Goal: Information Seeking & Learning: Learn about a topic

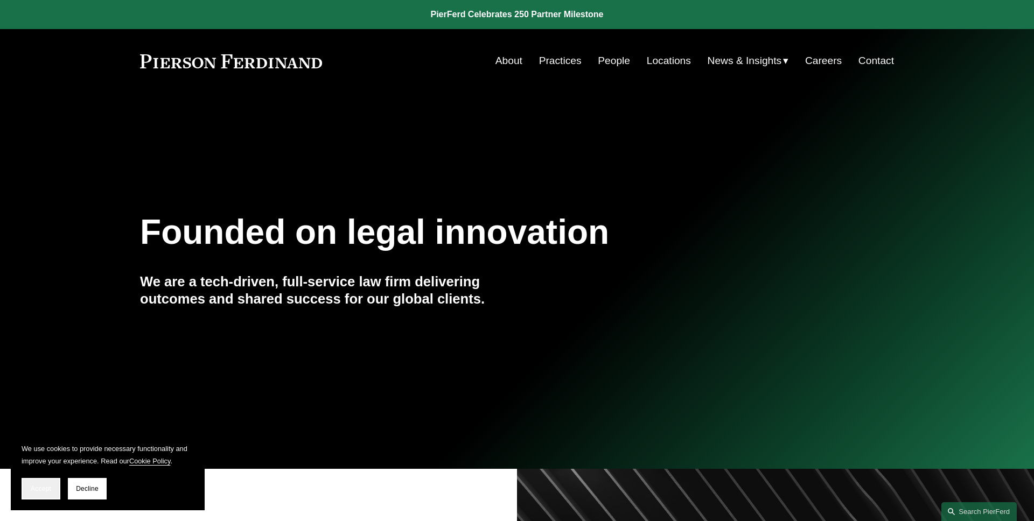
click at [50, 490] on span "Accept" at bounding box center [41, 489] width 20 height 8
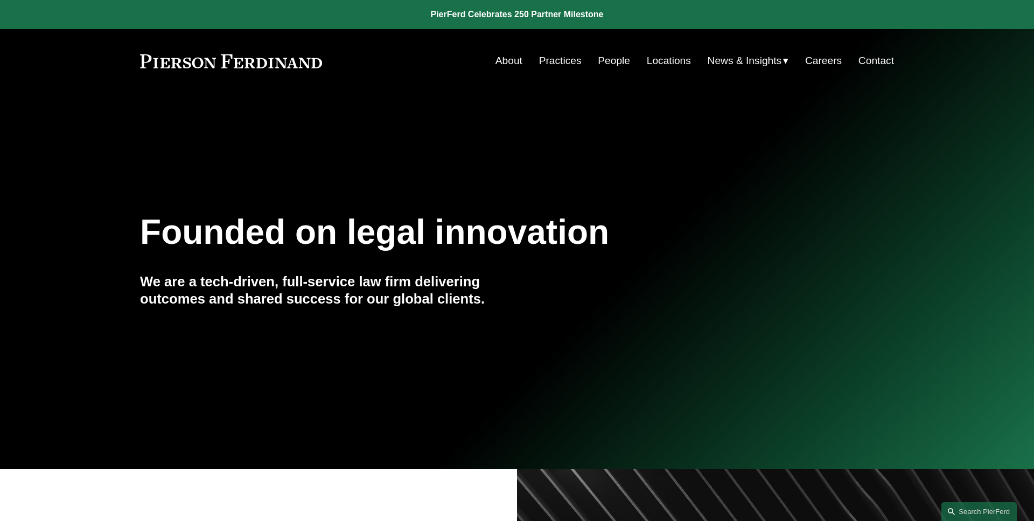
click at [489, 205] on div "Founded on legal innovation We are a tech-driven, full-service law firm deliver…" at bounding box center [517, 281] width 1034 height 332
click at [489, 191] on div "Founded on legal innovation We are a tech-driven, full-service law firm deliver…" at bounding box center [517, 281] width 1034 height 332
click at [247, 161] on div "Founded on legal innovation We are a tech-driven, full-service law firm deliver…" at bounding box center [517, 281] width 1034 height 332
click at [130, 213] on div "Founded on legal innovation We are a tech-driven, full-service law firm deliver…" at bounding box center [517, 281] width 1034 height 146
click at [582, 198] on div "Founded on legal innovation We are a tech-driven, full-service law firm deliver…" at bounding box center [517, 281] width 1034 height 332
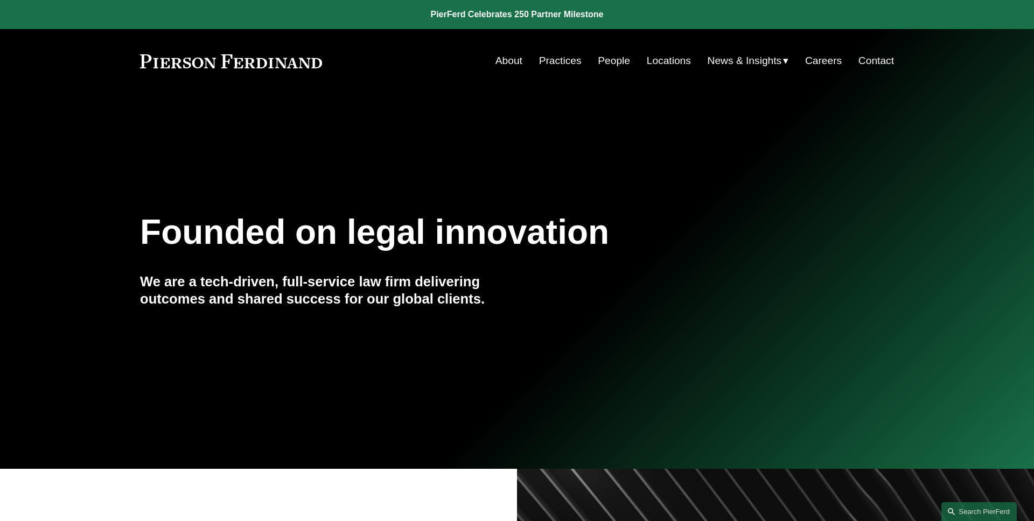
click at [177, 115] on div "Founded on legal innovation We are a tech-driven, full-service law firm deliver…" at bounding box center [517, 281] width 1034 height 332
click at [560, 65] on link "Practices" at bounding box center [560, 61] width 43 height 20
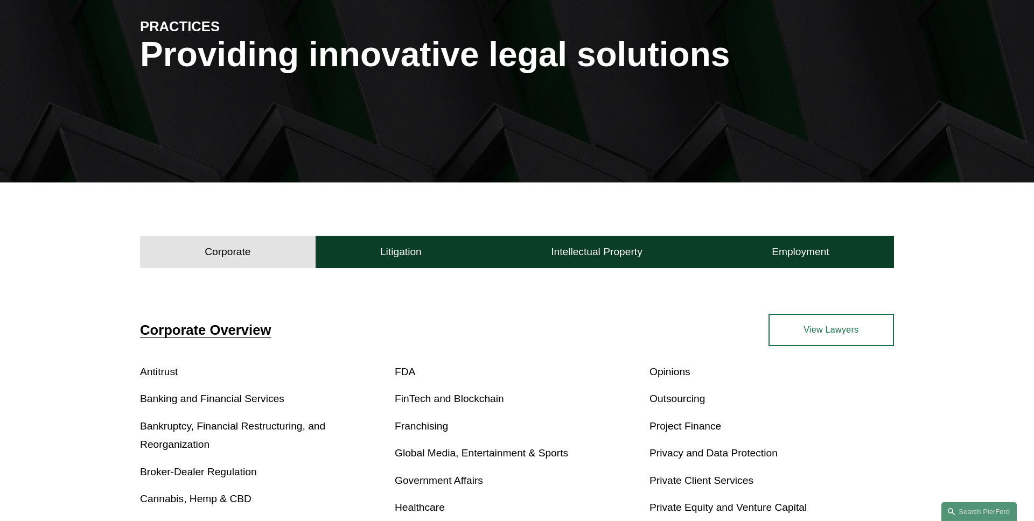
scroll to position [217, 0]
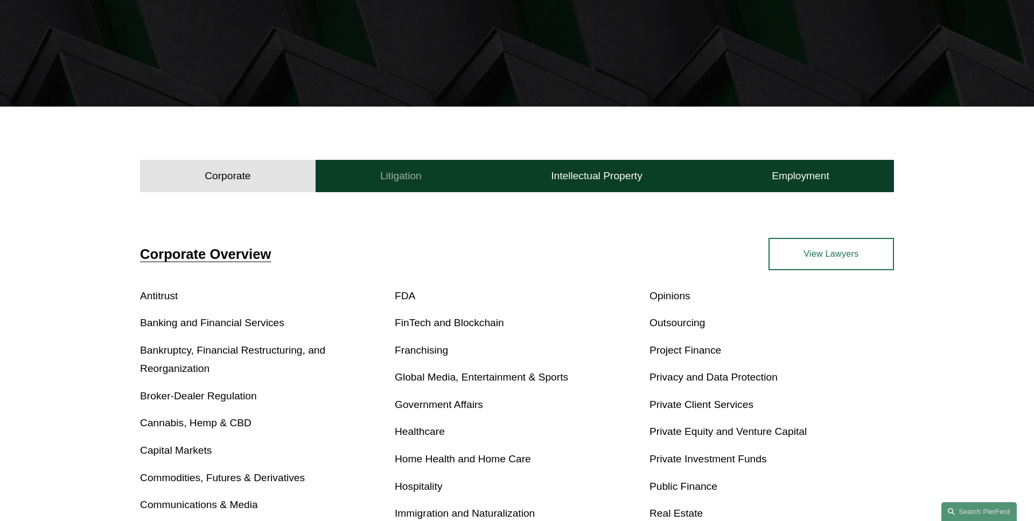
click at [431, 176] on button "Litigation" at bounding box center [401, 176] width 171 height 32
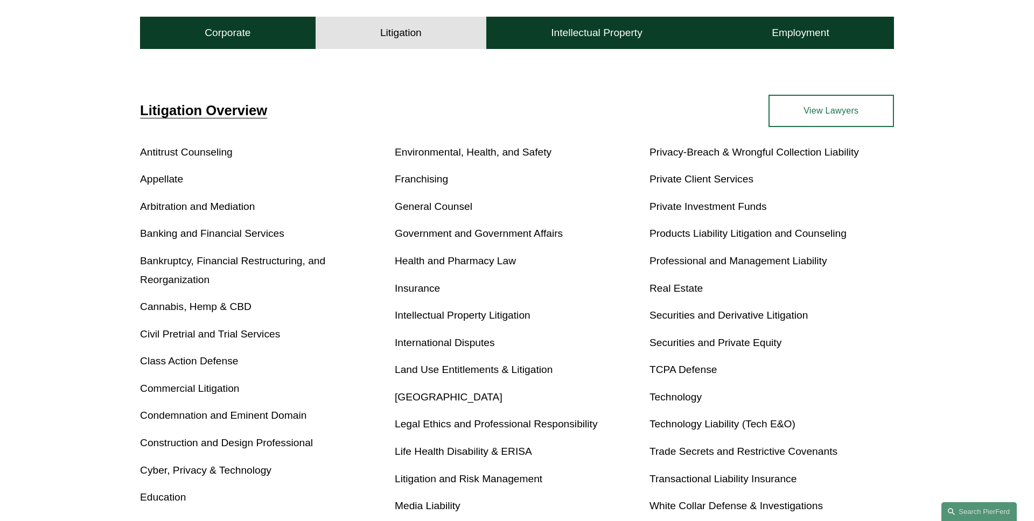
scroll to position [411, 0]
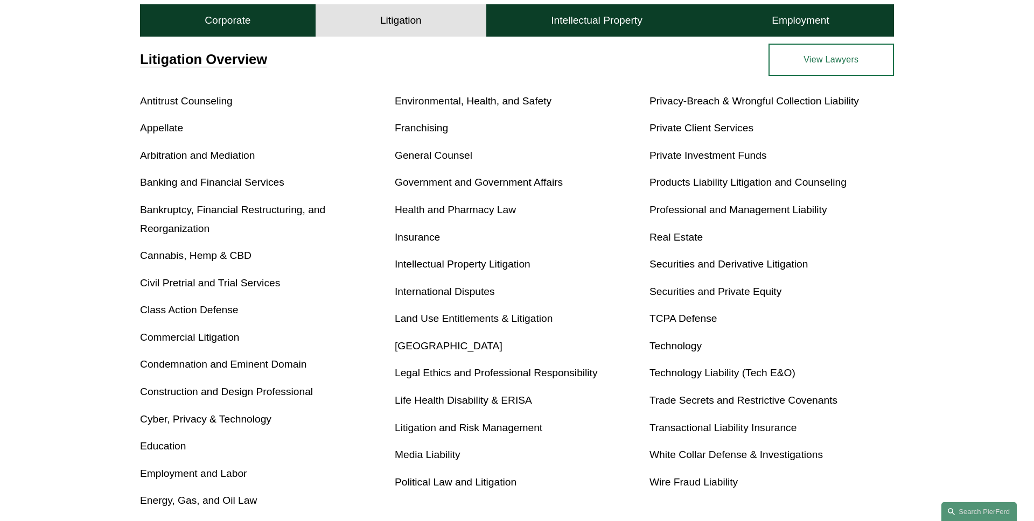
click at [452, 161] on link "General Counsel" at bounding box center [434, 155] width 78 height 11
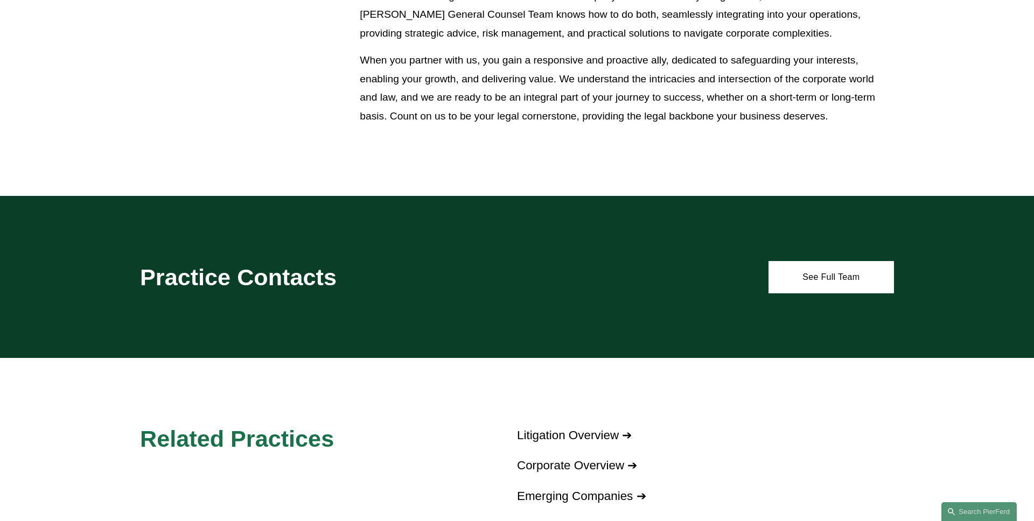
scroll to position [566, 0]
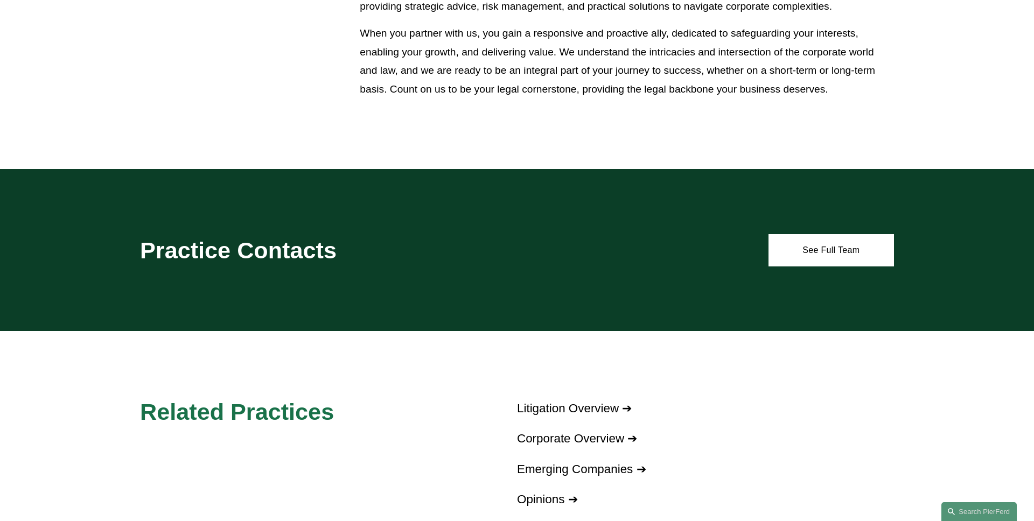
click at [681, 223] on div "Practice Contacts See Full Team" at bounding box center [517, 250] width 1034 height 162
click at [677, 215] on div "Practice Contacts See Full Team" at bounding box center [517, 250] width 1034 height 162
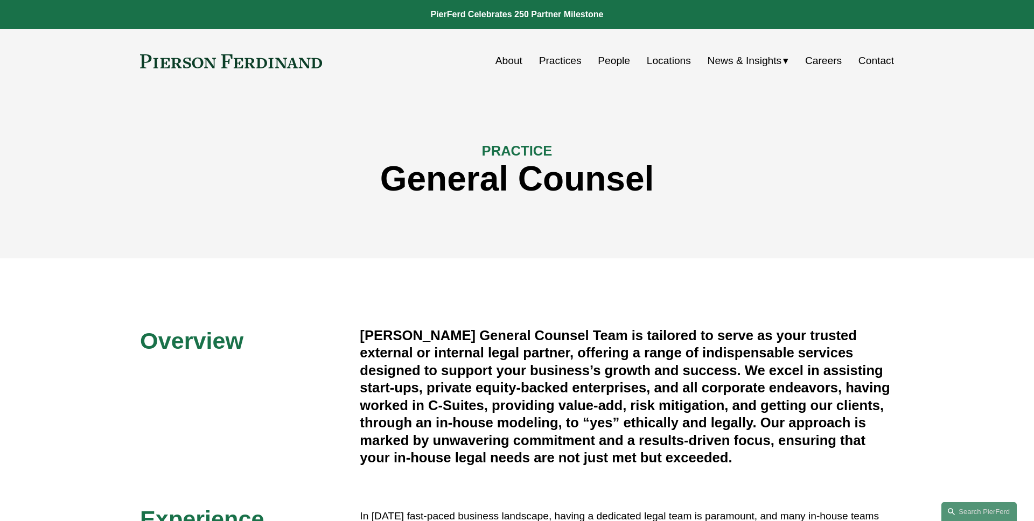
click at [248, 65] on link at bounding box center [231, 61] width 182 height 14
click at [422, 138] on div "PRACTICE General Counsel" at bounding box center [517, 176] width 1034 height 98
click at [236, 162] on h1 "General Counsel" at bounding box center [517, 178] width 754 height 39
click at [155, 154] on div "PRACTICE General Counsel" at bounding box center [517, 176] width 1034 height 98
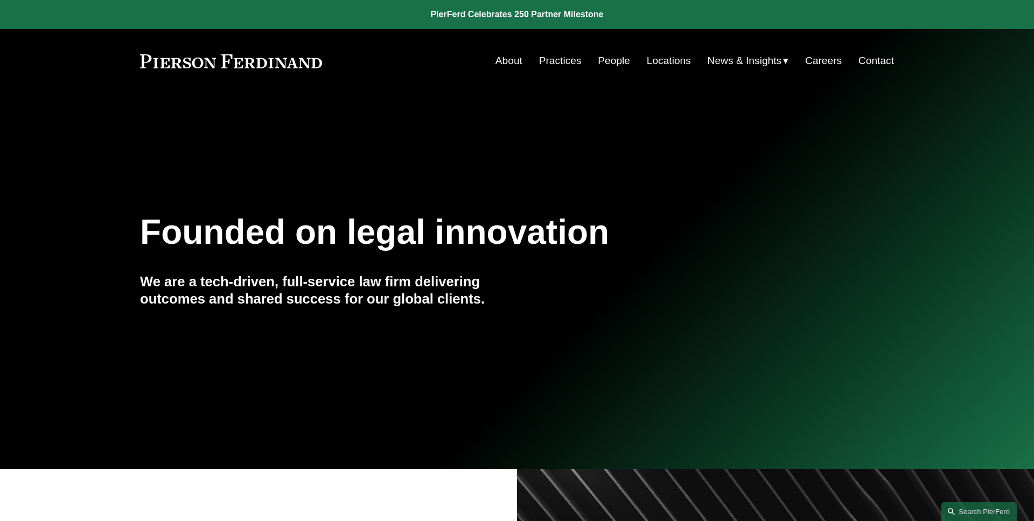
click at [601, 147] on div "Founded on legal innovation We are a tech-driven, full-service law firm deliver…" at bounding box center [517, 281] width 1034 height 332
click at [553, 70] on link "Practices" at bounding box center [560, 61] width 43 height 20
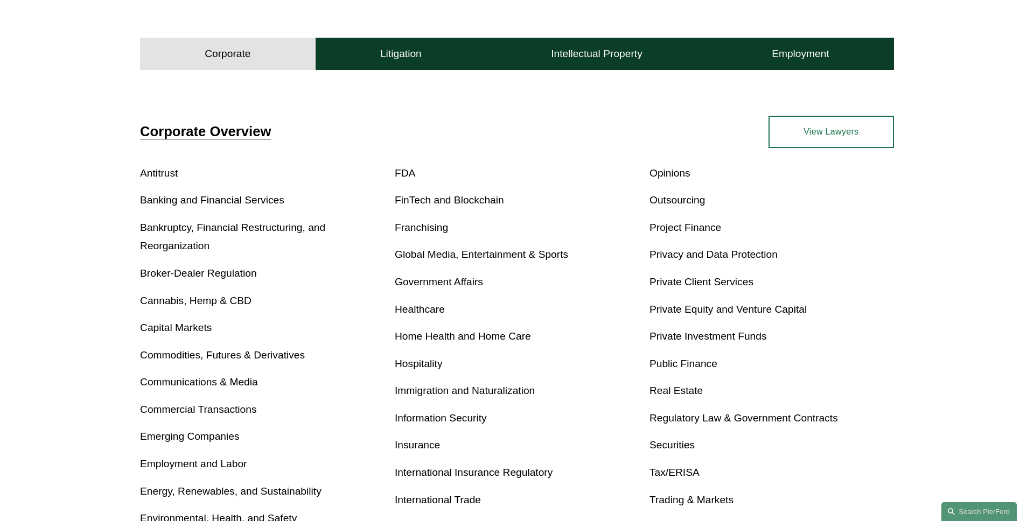
scroll to position [364, 0]
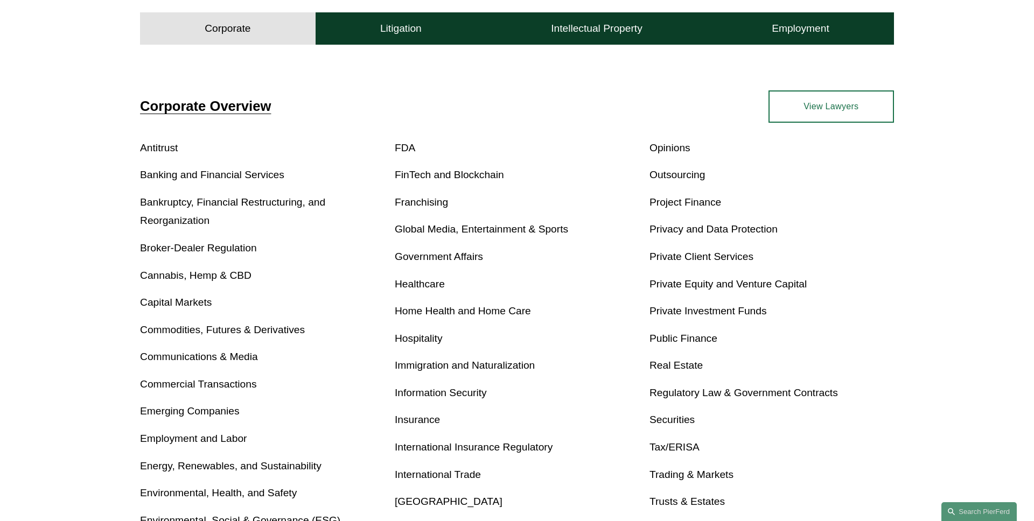
click at [83, 228] on div "Corporate Overview Antitrust Banking and Financial Services Bankruptcy, Financi…" at bounding box center [517, 333] width 1034 height 486
click at [82, 212] on div "Corporate Overview Antitrust Banking and Financial Services Bankruptcy, Financi…" at bounding box center [517, 333] width 1034 height 486
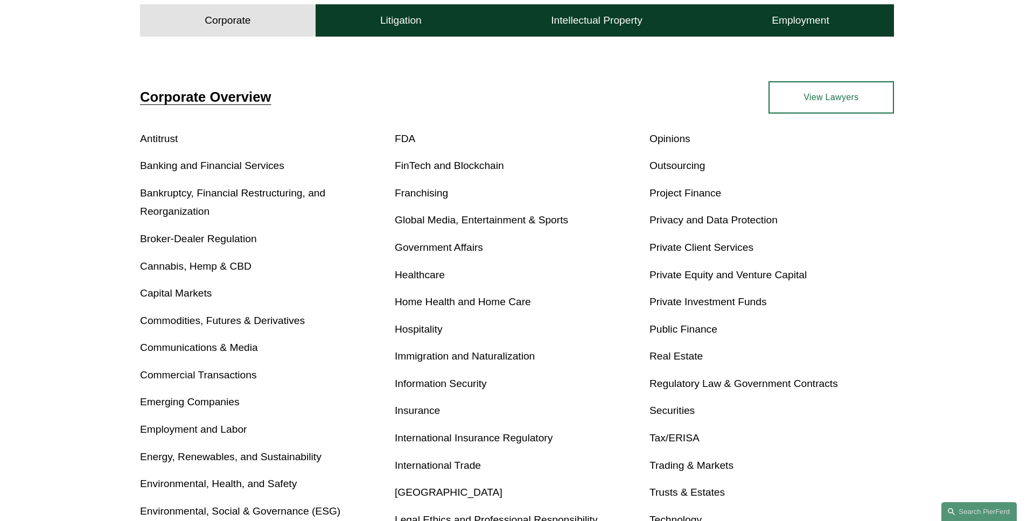
scroll to position [381, 0]
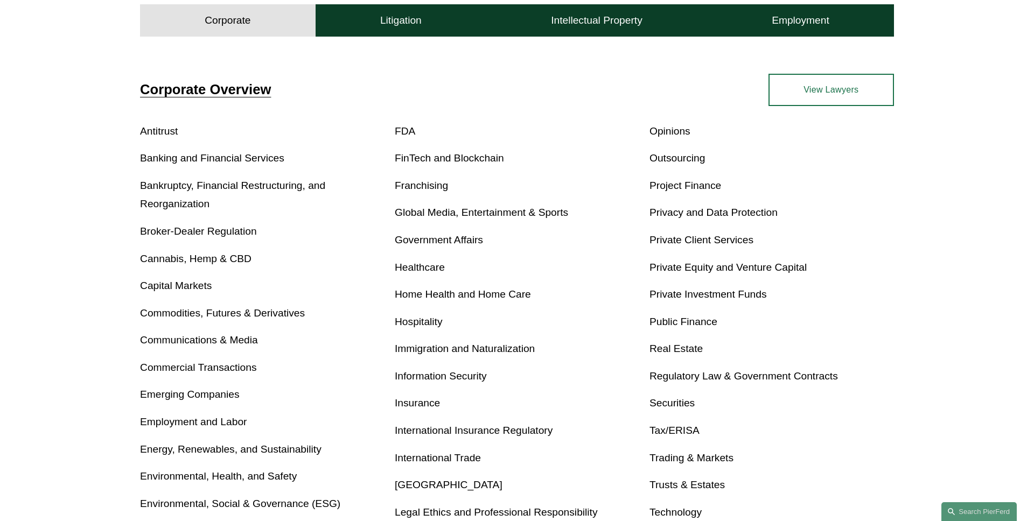
click at [82, 212] on div "Corporate Overview Antitrust Banking and Financial Services Bankruptcy, Financi…" at bounding box center [517, 317] width 1034 height 486
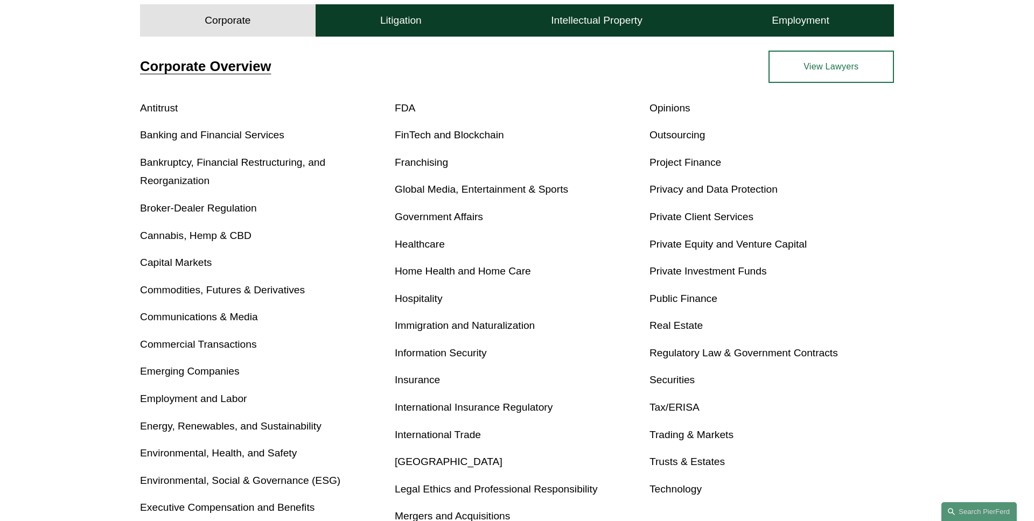
scroll to position [408, 0]
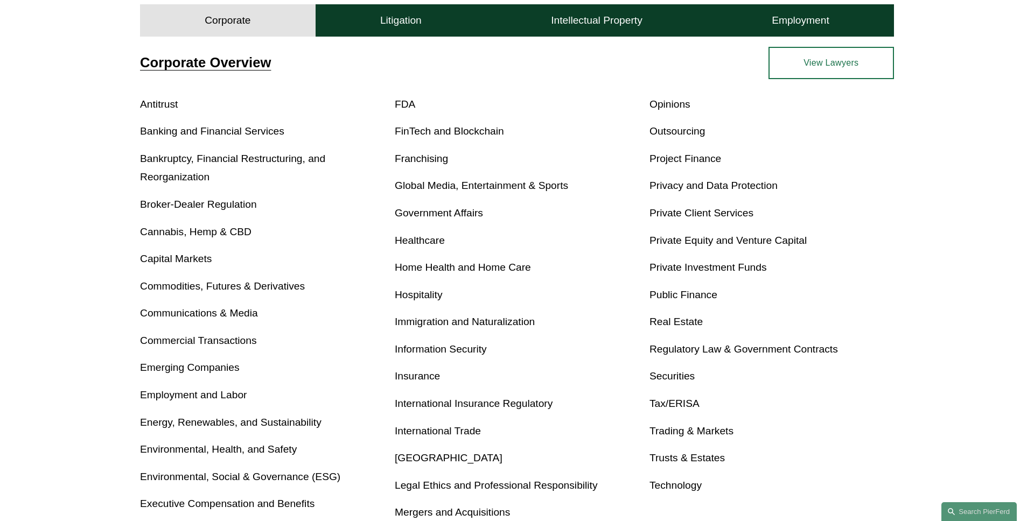
click at [672, 319] on link "Real Estate" at bounding box center [676, 321] width 53 height 11
click at [72, 191] on div "Corporate Overview Antitrust Banking and Financial Services Bankruptcy, Financi…" at bounding box center [517, 290] width 1034 height 486
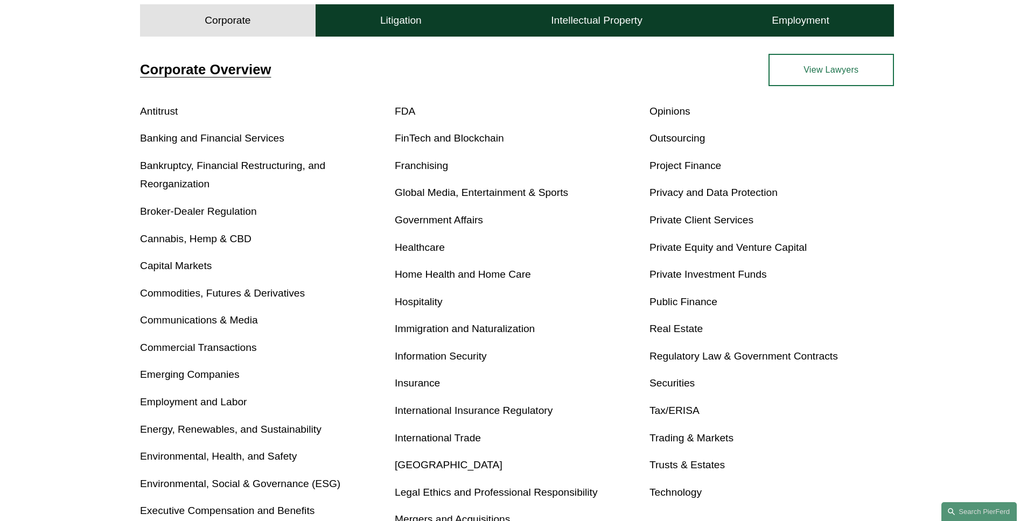
scroll to position [400, 0]
click at [67, 182] on div "Corporate Overview Antitrust Banking and Financial Services Bankruptcy, Financi…" at bounding box center [517, 298] width 1034 height 486
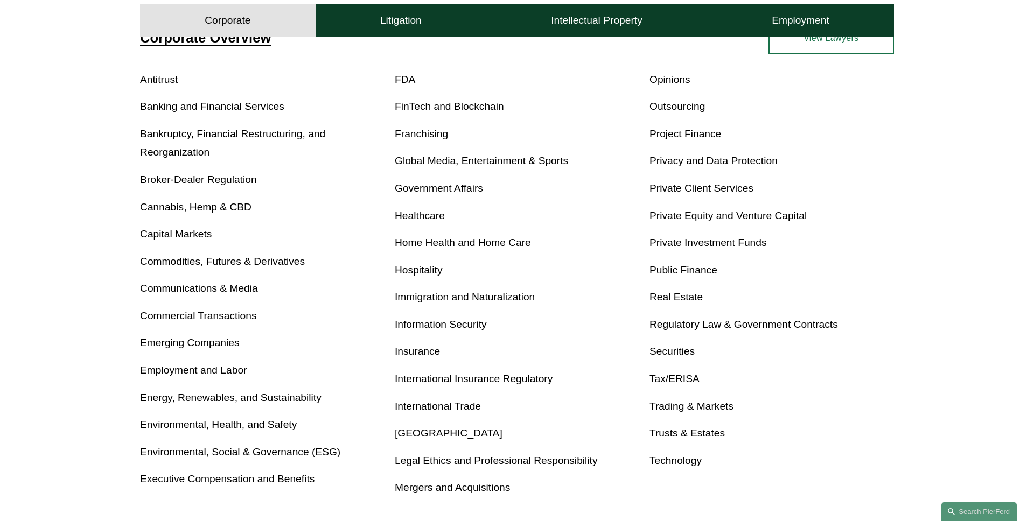
scroll to position [436, 0]
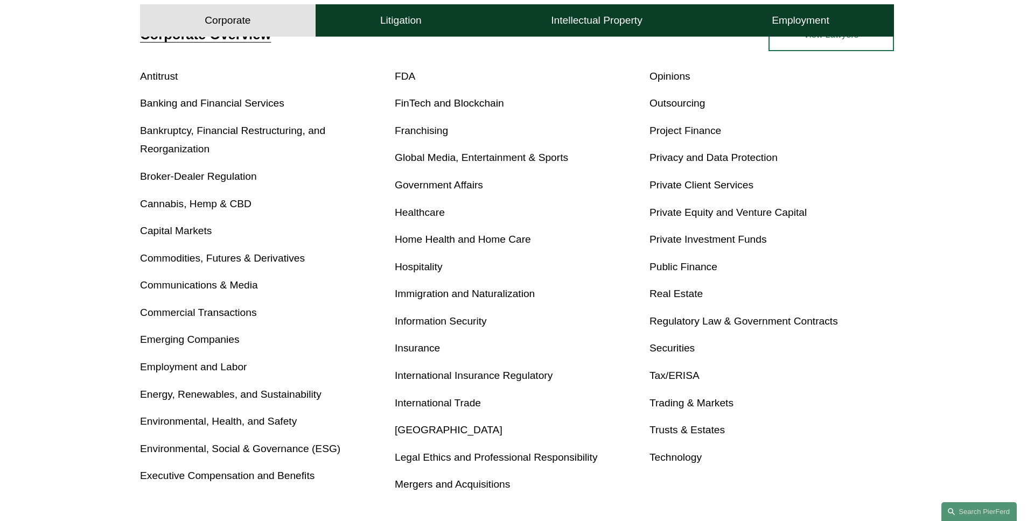
click at [68, 186] on div "Corporate Overview Antitrust Banking and Financial Services Bankruptcy, Financi…" at bounding box center [517, 262] width 1034 height 486
click at [68, 181] on div "Corporate Overview Antitrust Banking and Financial Services Bankruptcy, Financi…" at bounding box center [517, 262] width 1034 height 486
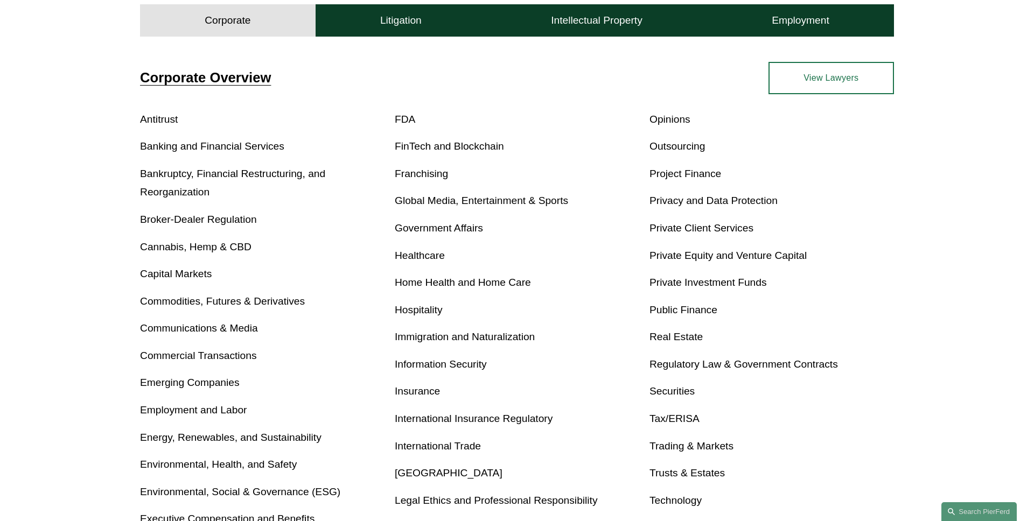
scroll to position [392, 0]
click at [65, 161] on div "Corporate Overview Antitrust Banking and Financial Services Bankruptcy, Financi…" at bounding box center [517, 306] width 1034 height 486
click at [66, 143] on div "Corporate Overview Antitrust Banking and Financial Services Bankruptcy, Financi…" at bounding box center [517, 306] width 1034 height 486
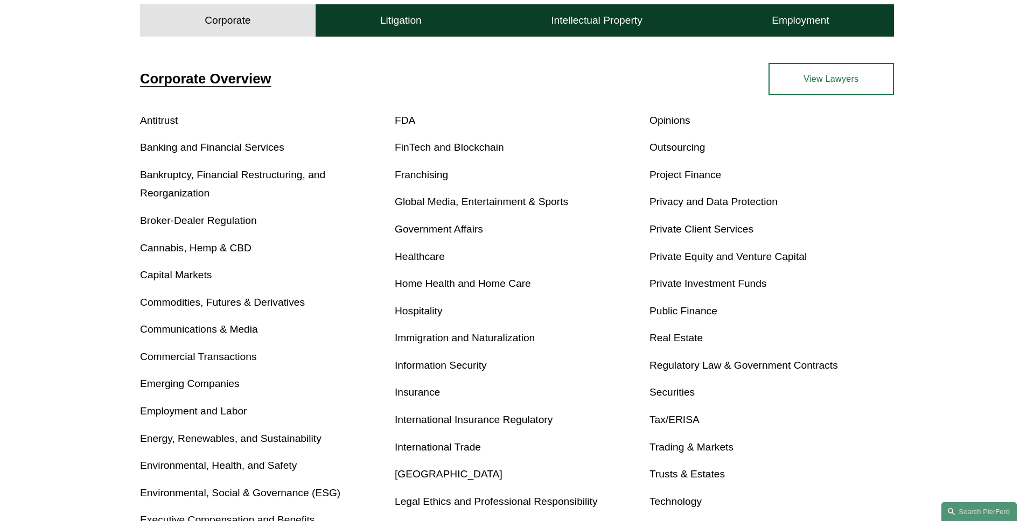
click at [66, 143] on div "Corporate Overview Antitrust Banking and Financial Services Bankruptcy, Financi…" at bounding box center [517, 306] width 1034 height 486
click at [64, 151] on div "Corporate Overview Antitrust Banking and Financial Services Bankruptcy, Financi…" at bounding box center [517, 306] width 1034 height 486
click at [64, 142] on div "Corporate Overview Antitrust Banking and Financial Services Bankruptcy, Financi…" at bounding box center [517, 306] width 1034 height 486
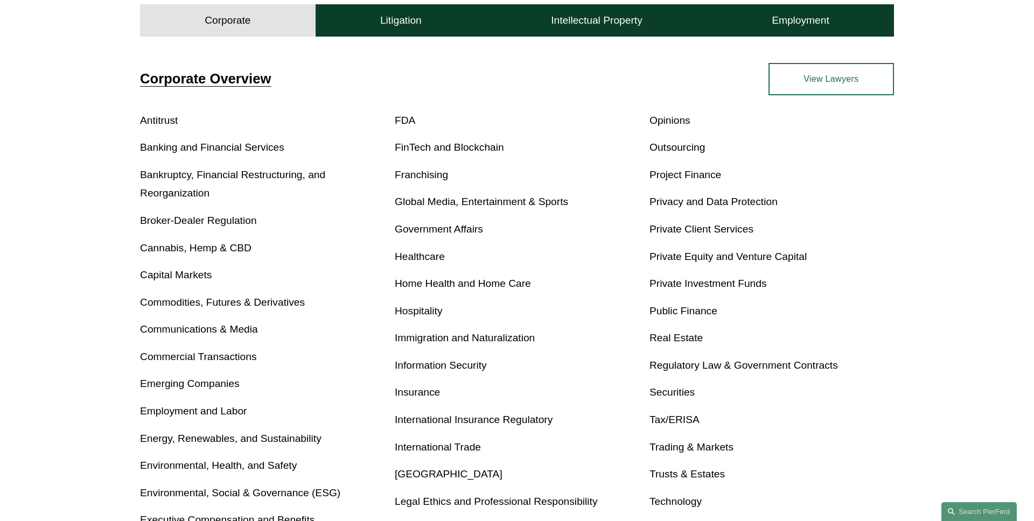
click at [64, 142] on div "Corporate Overview Antitrust Banking and Financial Services Bankruptcy, Financi…" at bounding box center [517, 306] width 1034 height 486
click at [64, 130] on div "Corporate Overview Antitrust Banking and Financial Services Bankruptcy, Financi…" at bounding box center [517, 306] width 1034 height 486
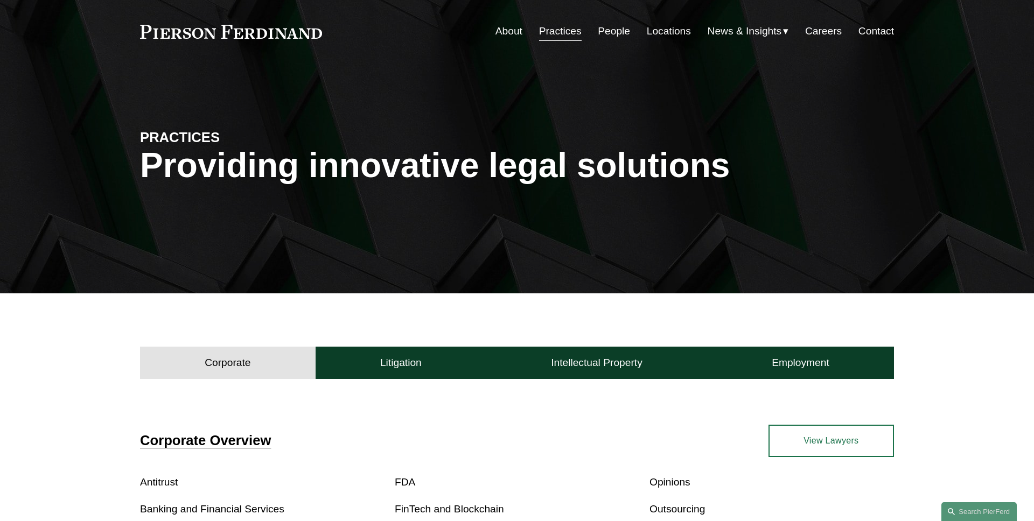
scroll to position [19, 0]
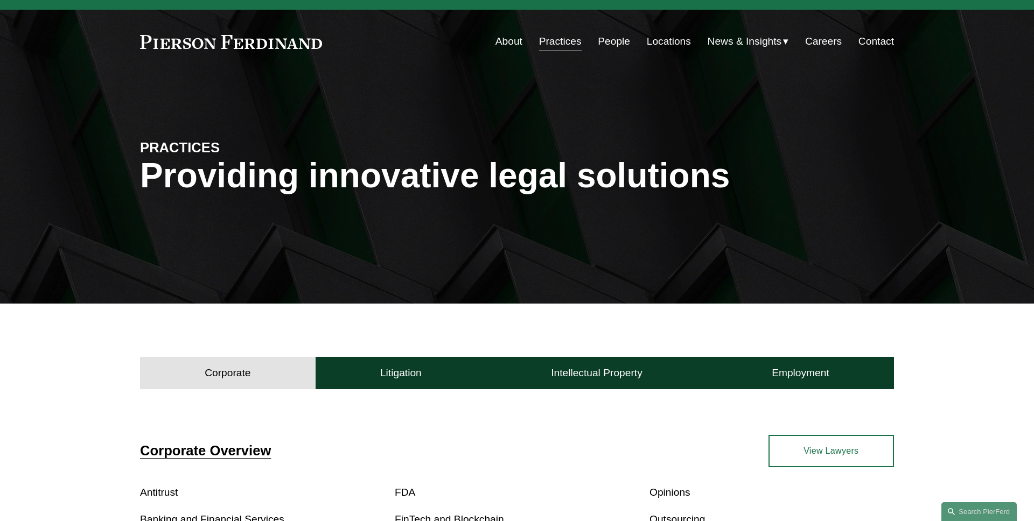
click at [63, 123] on div "PRACTICES Providing innovative legal solutions" at bounding box center [517, 189] width 1034 height 162
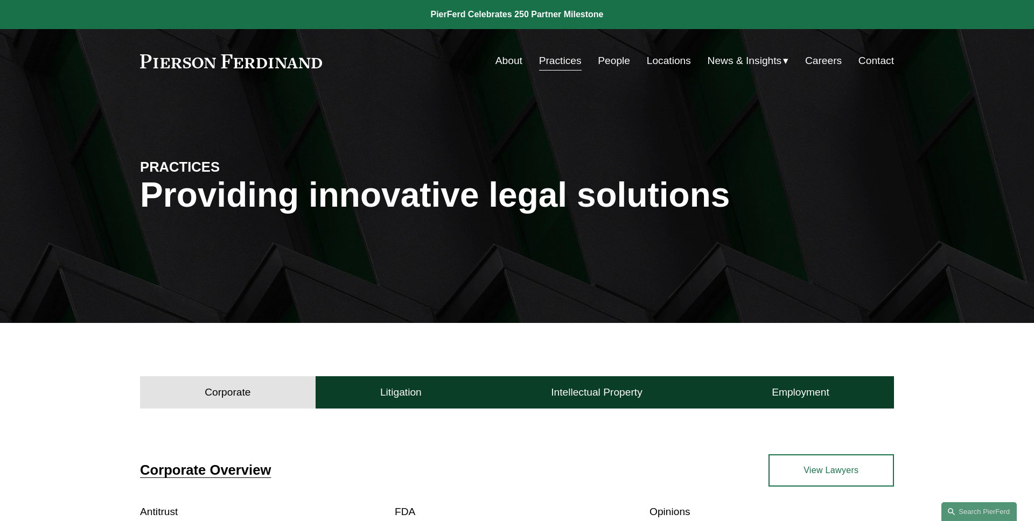
click at [421, 162] on div "PRACTICES Providing innovative legal solutions" at bounding box center [517, 208] width 1034 height 162
